Goal: Task Accomplishment & Management: Use online tool/utility

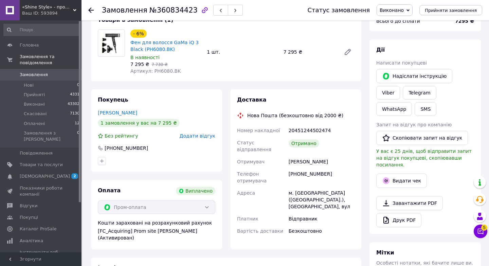
scroll to position [57, 0]
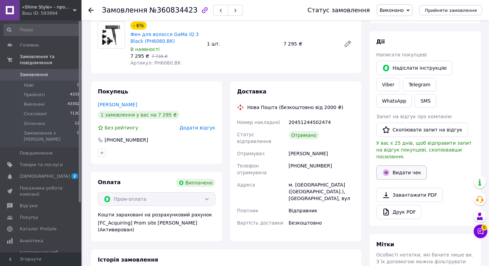
click at [409, 167] on button "Видати чек" at bounding box center [401, 172] width 51 height 14
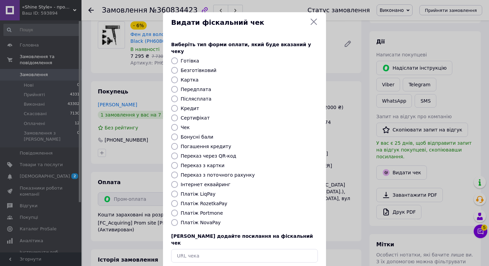
click at [197, 201] on label "Платіж RozetkaPay" at bounding box center [204, 203] width 47 height 5
click at [178, 200] on input "Платіж RozetkaPay" at bounding box center [174, 203] width 7 height 7
radio input "true"
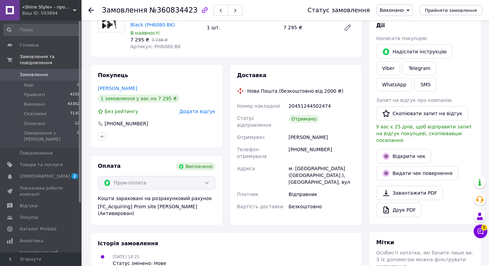
scroll to position [61, 0]
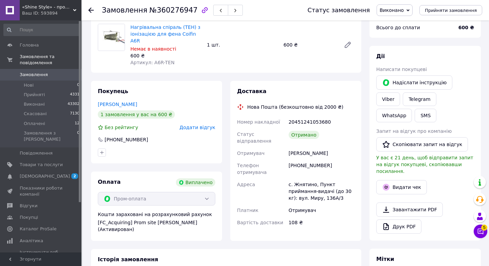
scroll to position [57, 0]
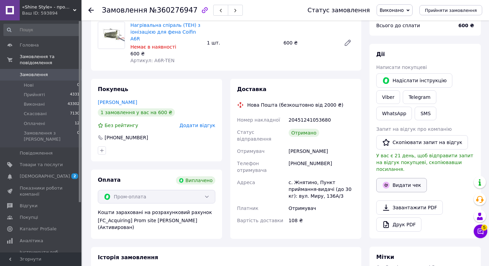
click at [418, 181] on button "Видати чек" at bounding box center [401, 185] width 51 height 14
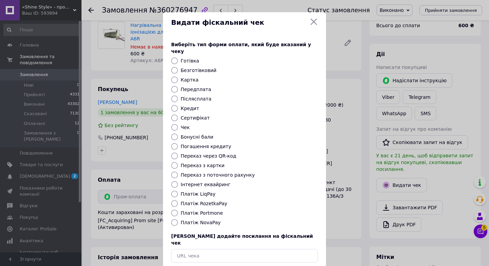
click at [203, 201] on label "Платіж RozetkaPay" at bounding box center [204, 203] width 47 height 5
click at [178, 200] on input "Платіж RozetkaPay" at bounding box center [174, 203] width 7 height 7
radio input "true"
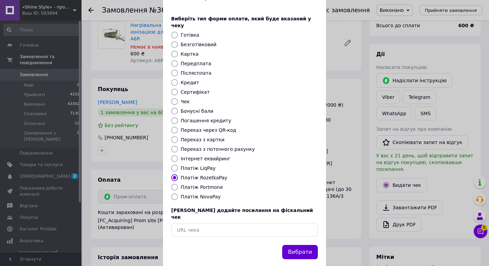
click at [298, 245] on button "Вибрати" at bounding box center [300, 252] width 36 height 15
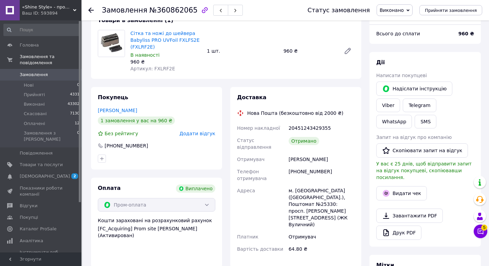
scroll to position [49, 0]
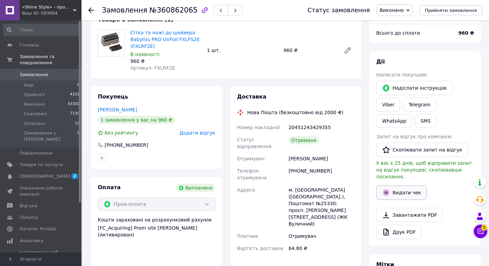
click at [408, 185] on button "Видати чек" at bounding box center [401, 192] width 51 height 14
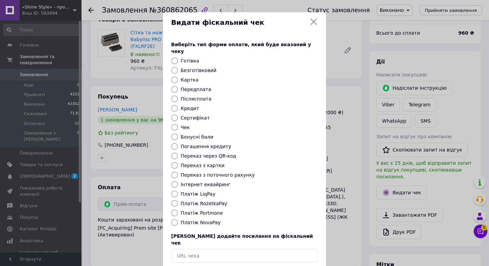
click at [198, 201] on label "Платіж RozetkaPay" at bounding box center [204, 203] width 47 height 5
click at [178, 200] on input "Платіж RozetkaPay" at bounding box center [174, 203] width 7 height 7
radio input "true"
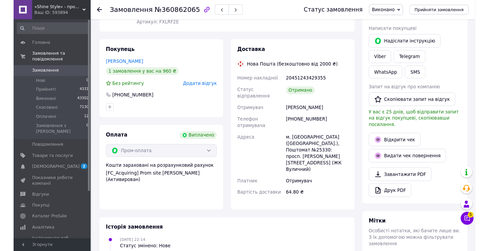
scroll to position [94, 0]
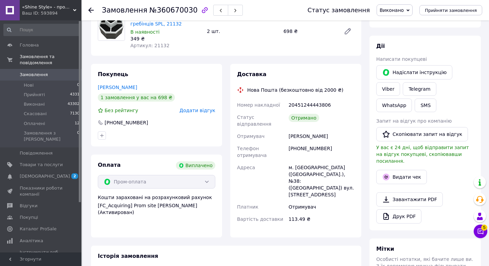
scroll to position [64, 0]
click at [407, 170] on button "Видати чек" at bounding box center [401, 177] width 51 height 14
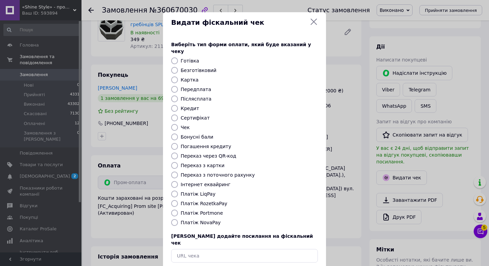
click at [204, 201] on label "Платіж RozetkaPay" at bounding box center [204, 203] width 47 height 5
click at [178, 200] on input "Платіж RozetkaPay" at bounding box center [174, 203] width 7 height 7
radio input "true"
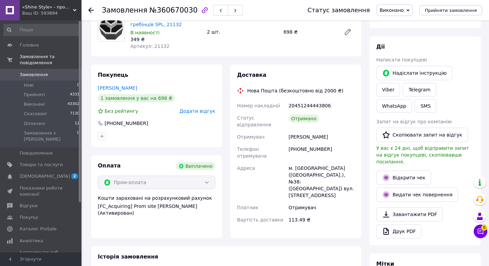
scroll to position [0, 0]
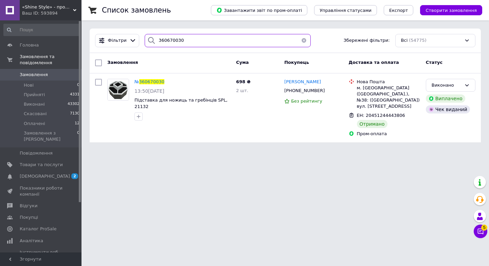
click at [200, 40] on input "360670030" at bounding box center [228, 40] width 166 height 13
paste input "785961"
type input "360785961"
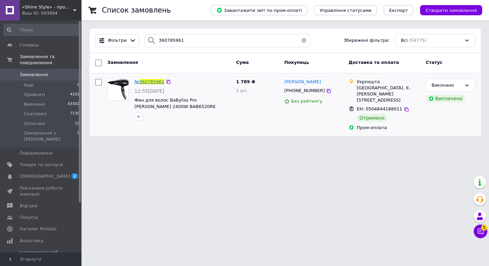
click at [150, 83] on span "360785961" at bounding box center [151, 81] width 25 height 5
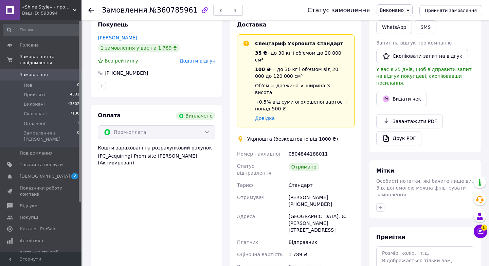
scroll to position [139, 0]
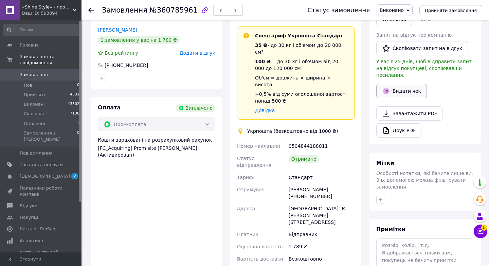
click at [406, 84] on button "Видати чек" at bounding box center [401, 91] width 51 height 14
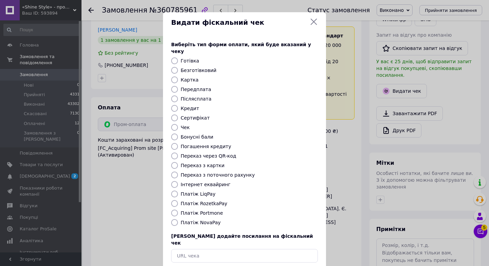
click at [194, 201] on label "Платіж RozetkaPay" at bounding box center [204, 203] width 47 height 5
click at [178, 200] on input "Платіж RozetkaPay" at bounding box center [174, 203] width 7 height 7
radio input "true"
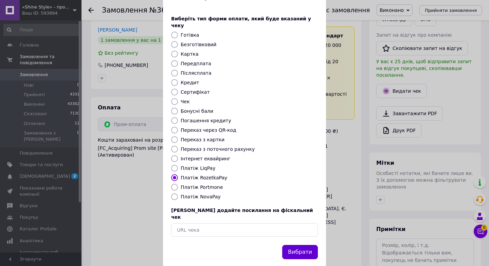
click at [295, 245] on button "Вибрати" at bounding box center [300, 252] width 36 height 15
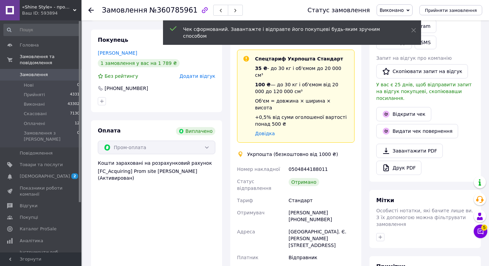
scroll to position [102, 0]
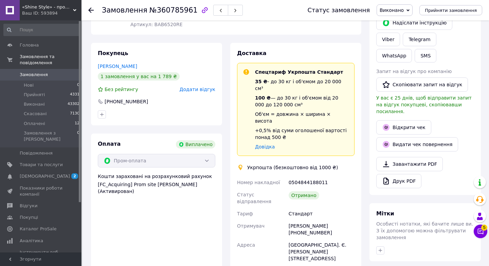
click at [55, 72] on span "Замовлення" at bounding box center [41, 75] width 43 height 6
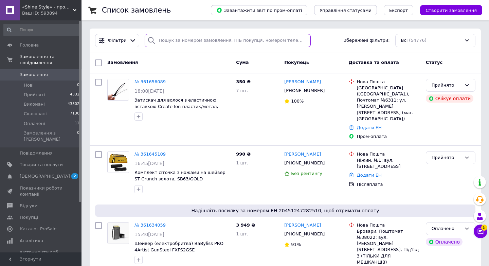
click at [203, 41] on input "search" at bounding box center [228, 40] width 166 height 13
paste input "360807721"
type input "360807721"
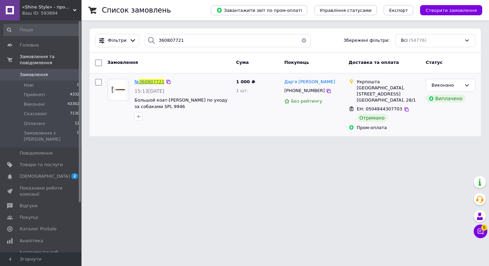
click at [158, 80] on span "360807721" at bounding box center [151, 81] width 25 height 5
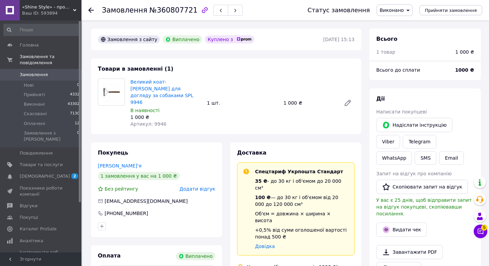
scroll to position [10, 0]
click at [404, 226] on button "Видати чек" at bounding box center [401, 229] width 51 height 14
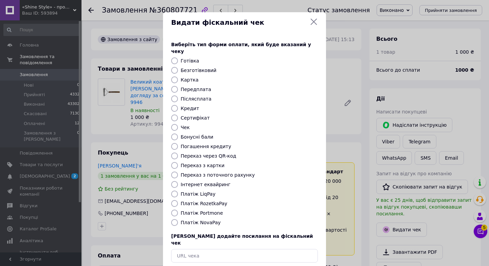
click at [199, 201] on label "Платіж RozetkaPay" at bounding box center [204, 203] width 47 height 5
click at [178, 200] on input "Платіж RozetkaPay" at bounding box center [174, 203] width 7 height 7
radio input "true"
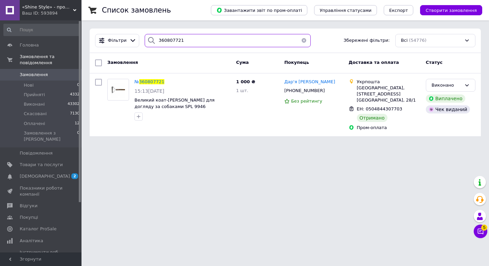
click at [199, 38] on input "360807721" at bounding box center [228, 40] width 166 height 13
paste input "1127158"
type input "361127158"
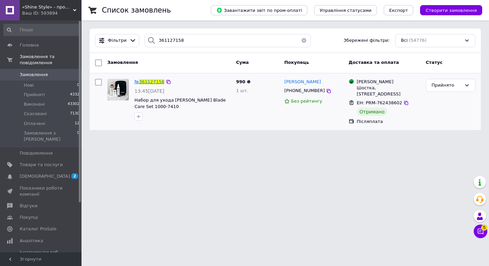
click at [145, 83] on span "361127158" at bounding box center [151, 81] width 25 height 5
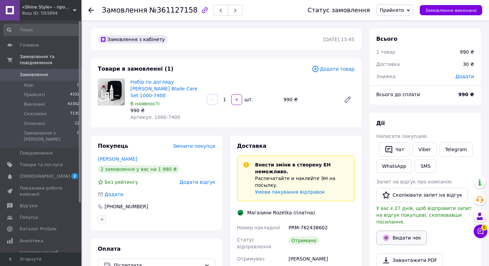
click at [399, 233] on button "Видати чек" at bounding box center [401, 238] width 51 height 14
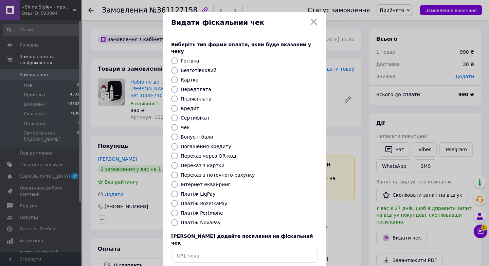
click at [197, 201] on label "Платіж RozetkaPay" at bounding box center [204, 203] width 47 height 5
click at [178, 200] on input "Платіж RozetkaPay" at bounding box center [174, 203] width 7 height 7
radio input "true"
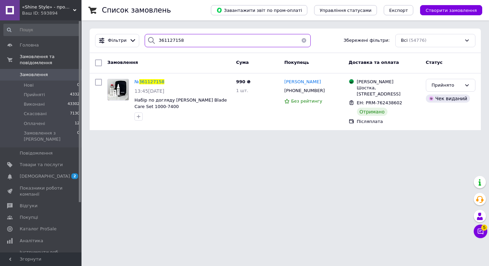
click at [212, 42] on input "361127158" at bounding box center [228, 40] width 166 height 13
paste input "234723"
type input "361234723"
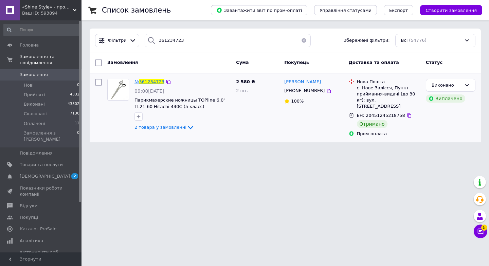
click at [154, 80] on span "361234723" at bounding box center [151, 81] width 25 height 5
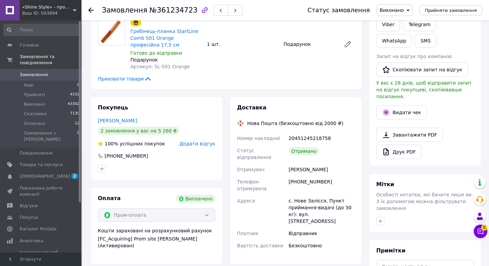
scroll to position [116, 0]
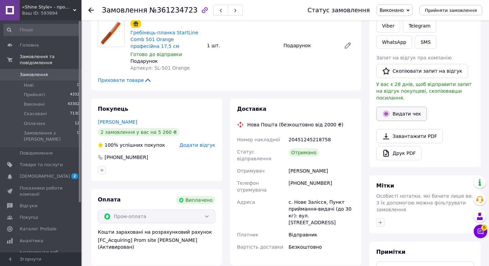
click at [407, 109] on button "Видати чек" at bounding box center [401, 114] width 51 height 14
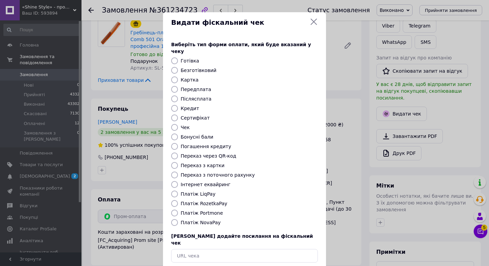
click at [199, 201] on label "Платіж RozetkaPay" at bounding box center [204, 203] width 47 height 5
click at [178, 200] on input "Платіж RozetkaPay" at bounding box center [174, 203] width 7 height 7
radio input "true"
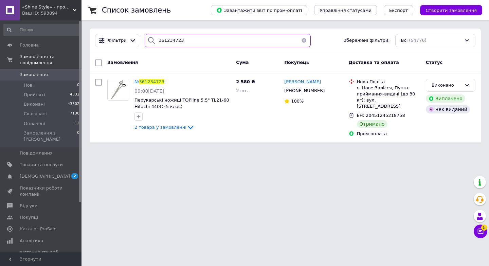
click at [198, 41] on input "361234723" at bounding box center [228, 40] width 166 height 13
paste input "0646734"
type input "360646734"
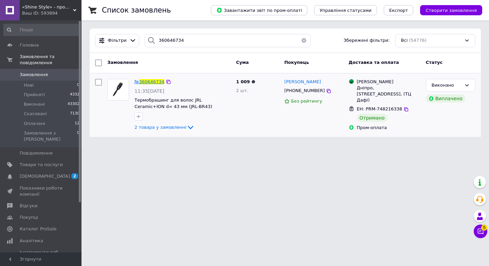
click at [150, 83] on span "360646734" at bounding box center [151, 81] width 25 height 5
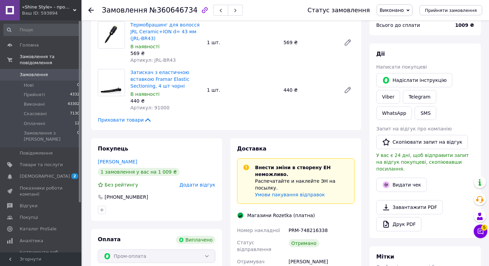
scroll to position [51, 0]
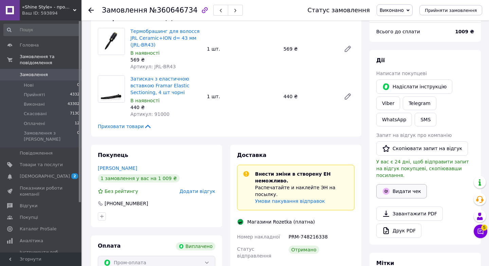
click at [415, 184] on button "Видати чек" at bounding box center [401, 191] width 51 height 14
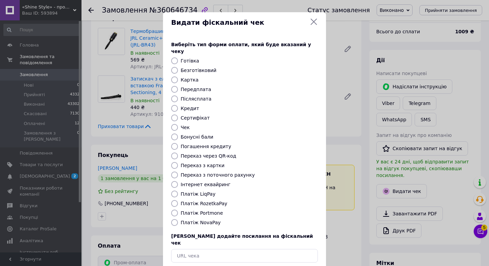
click at [204, 201] on label "Платіж RozetkaPay" at bounding box center [204, 203] width 47 height 5
click at [178, 200] on input "Платіж RozetkaPay" at bounding box center [174, 203] width 7 height 7
radio input "true"
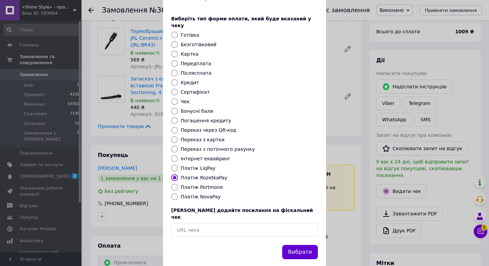
click at [305, 245] on button "Вибрати" at bounding box center [300, 252] width 36 height 15
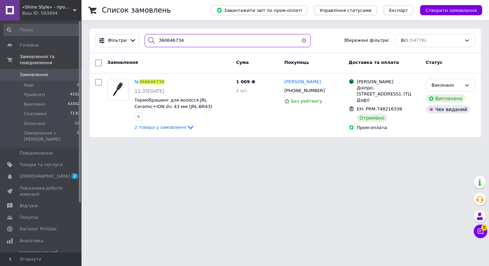
click at [202, 41] on input "360646734" at bounding box center [228, 40] width 166 height 13
paste input "1125608"
type input "361125608"
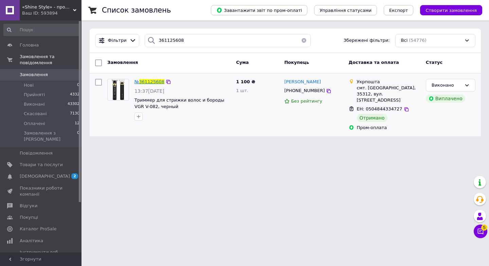
click at [146, 82] on span "361125608" at bounding box center [151, 81] width 25 height 5
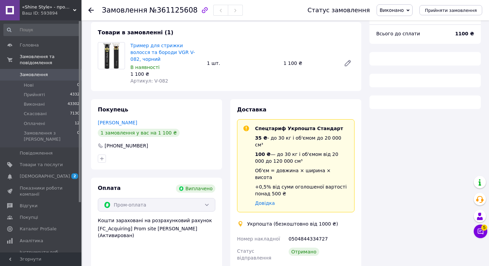
scroll to position [37, 0]
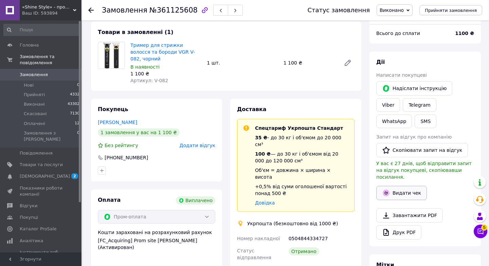
click at [404, 186] on button "Видати чек" at bounding box center [401, 193] width 51 height 14
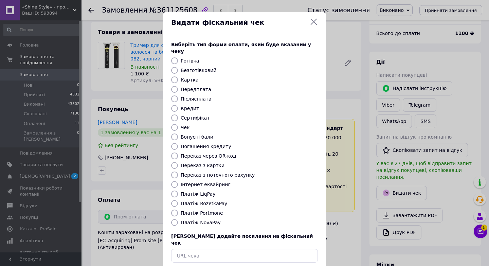
click at [203, 201] on label "Платіж RozetkaPay" at bounding box center [204, 203] width 47 height 5
click at [178, 200] on input "Платіж RozetkaPay" at bounding box center [174, 203] width 7 height 7
radio input "true"
